Goal: Find specific page/section: Find specific page/section

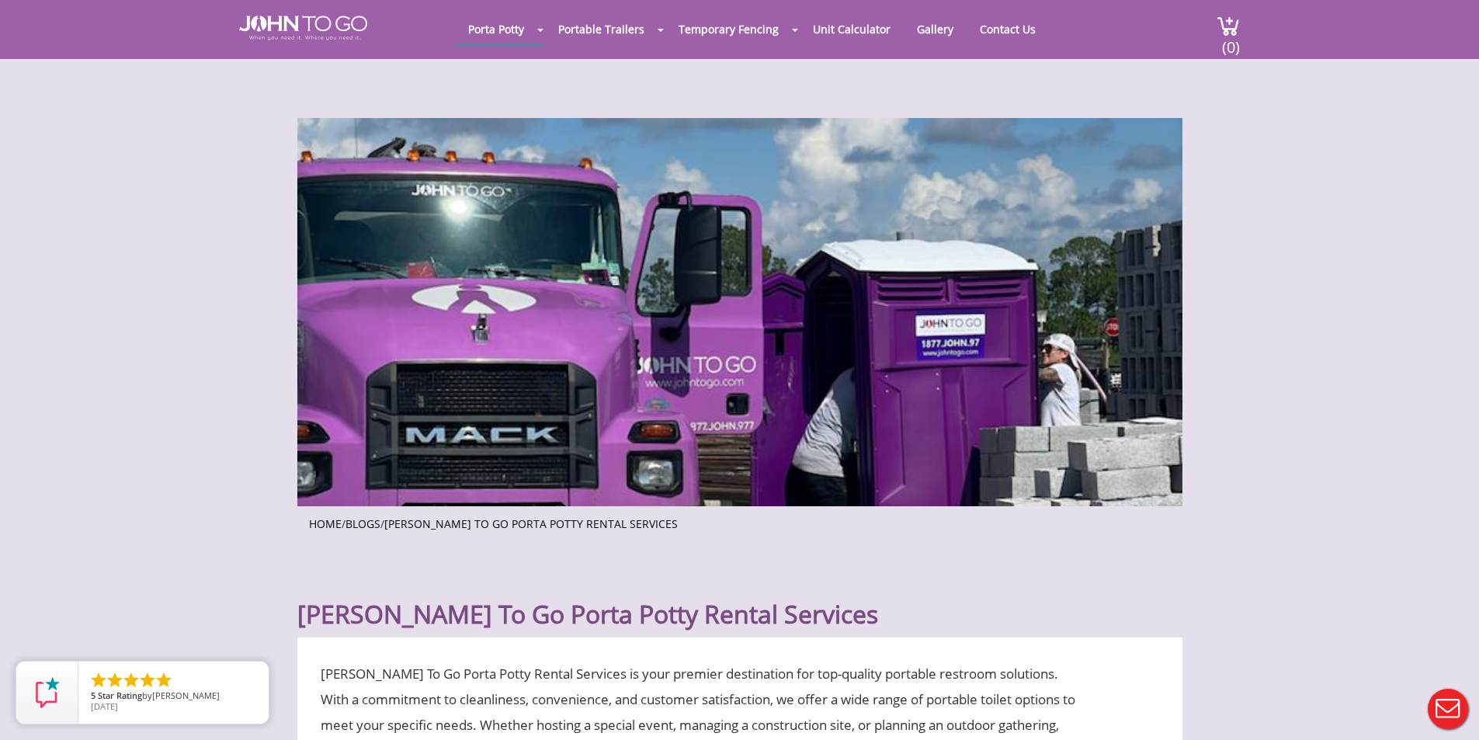
click at [993, 36] on div at bounding box center [739, 370] width 1479 height 740
click at [997, 25] on link "Contact Us" at bounding box center [1007, 29] width 79 height 30
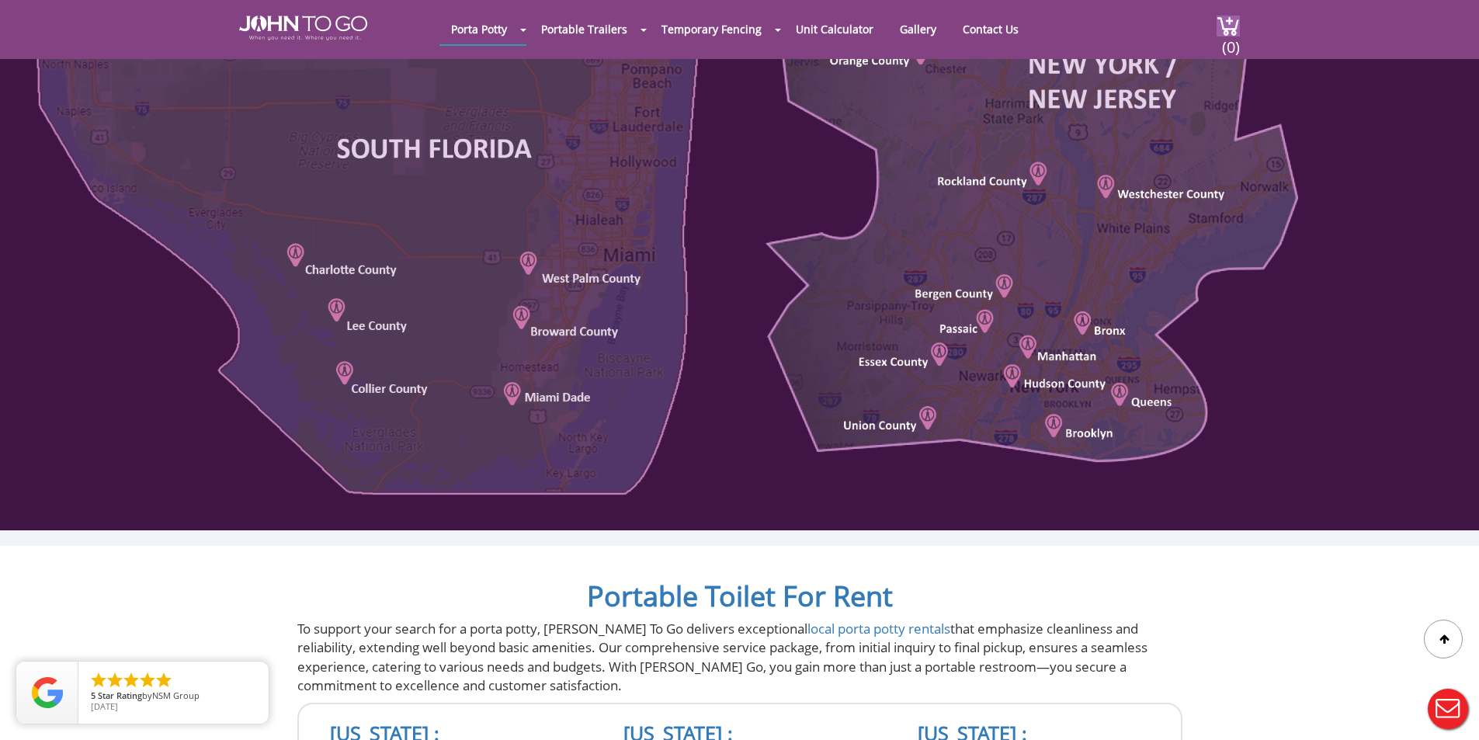
scroll to position [932, 0]
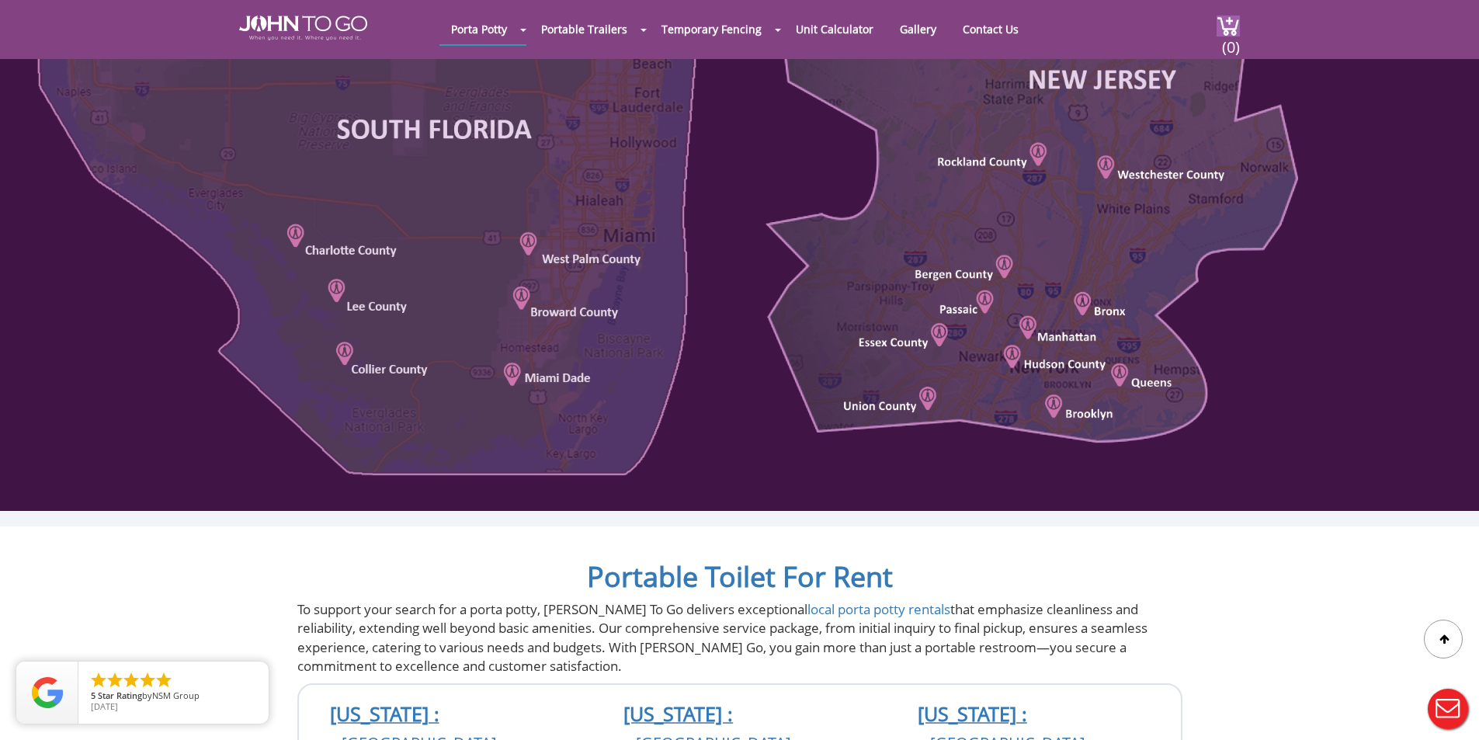
click at [367, 304] on div at bounding box center [739, 142] width 1479 height 740
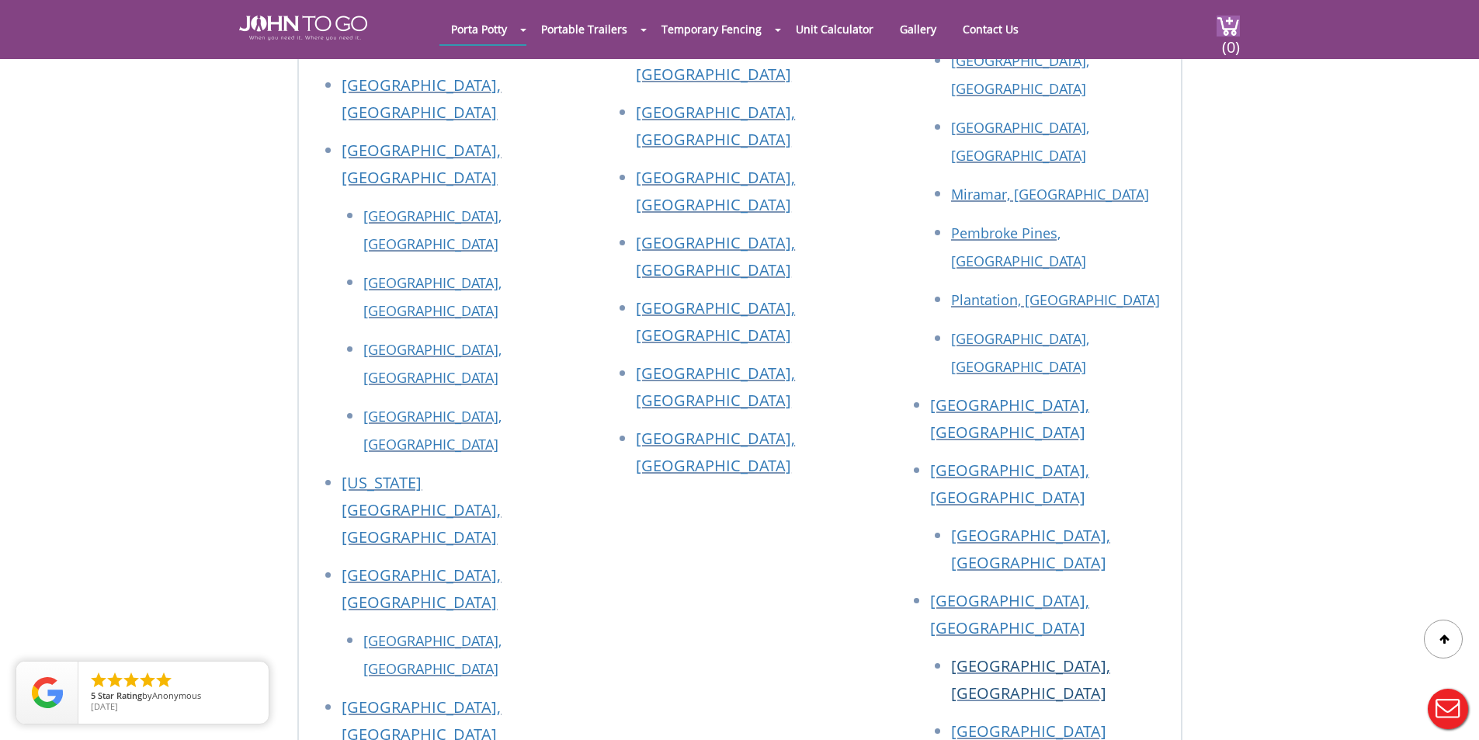
scroll to position [1941, 0]
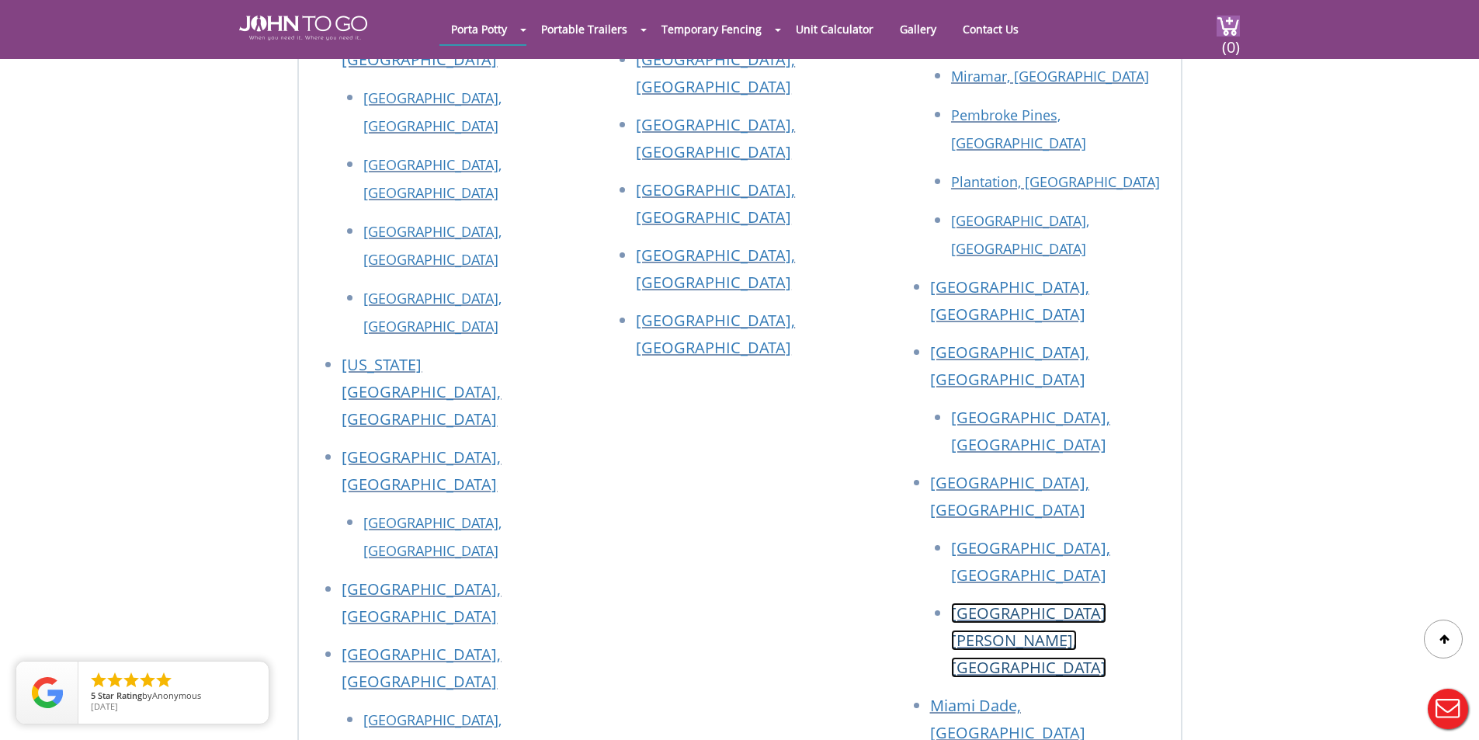
click at [989, 603] on link "[GEOGRAPHIC_DATA][PERSON_NAME], [GEOGRAPHIC_DATA]" at bounding box center [1028, 640] width 155 height 75
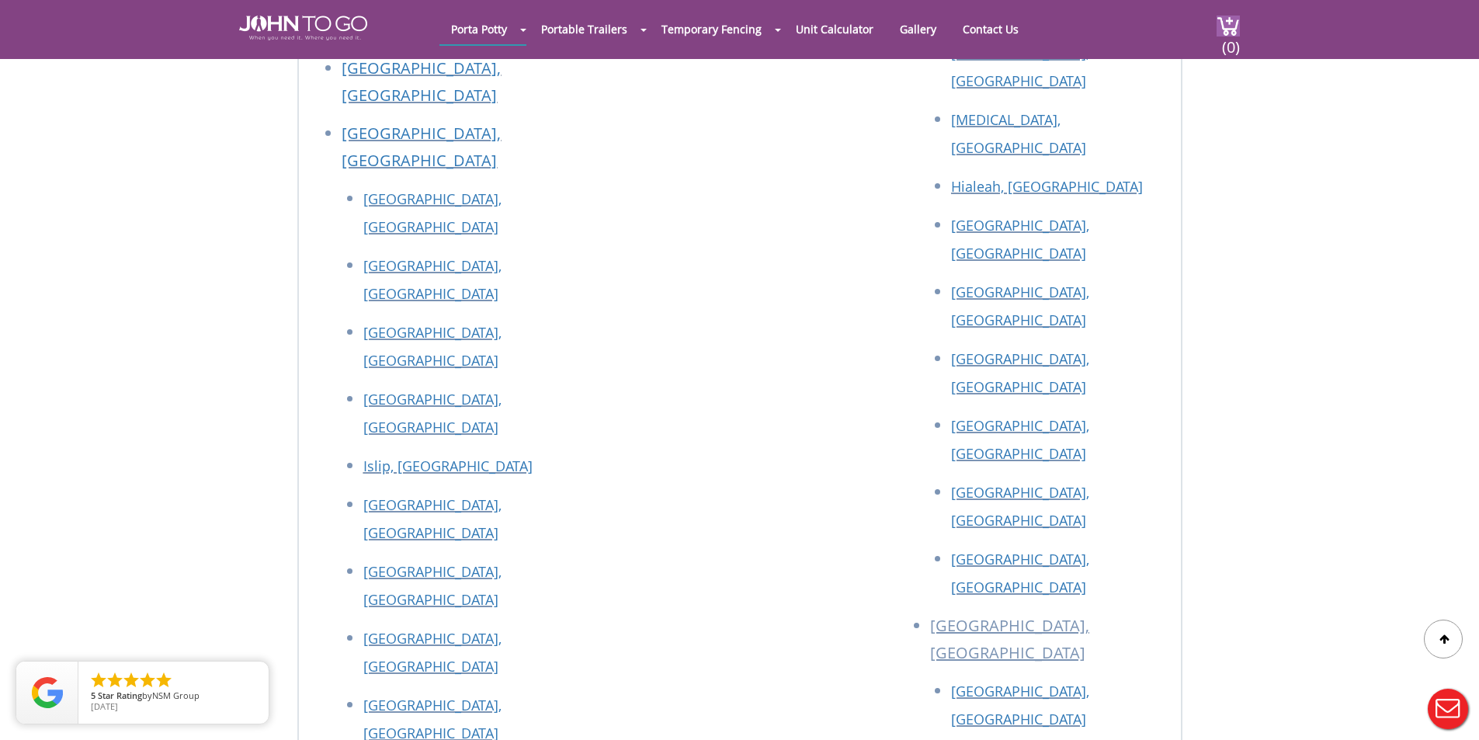
scroll to position [5980, 0]
